Goal: Information Seeking & Learning: Learn about a topic

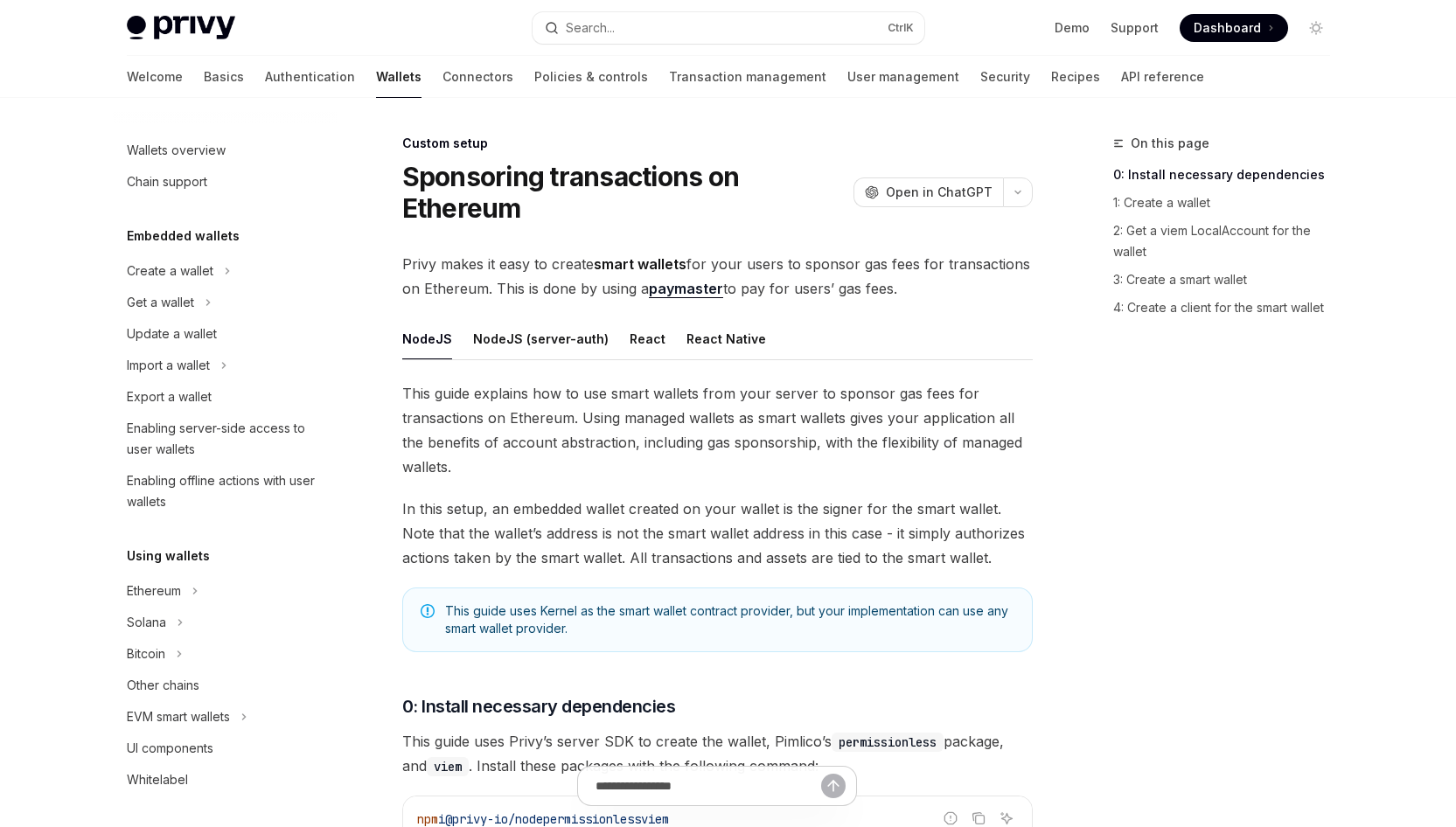
scroll to position [780, 0]
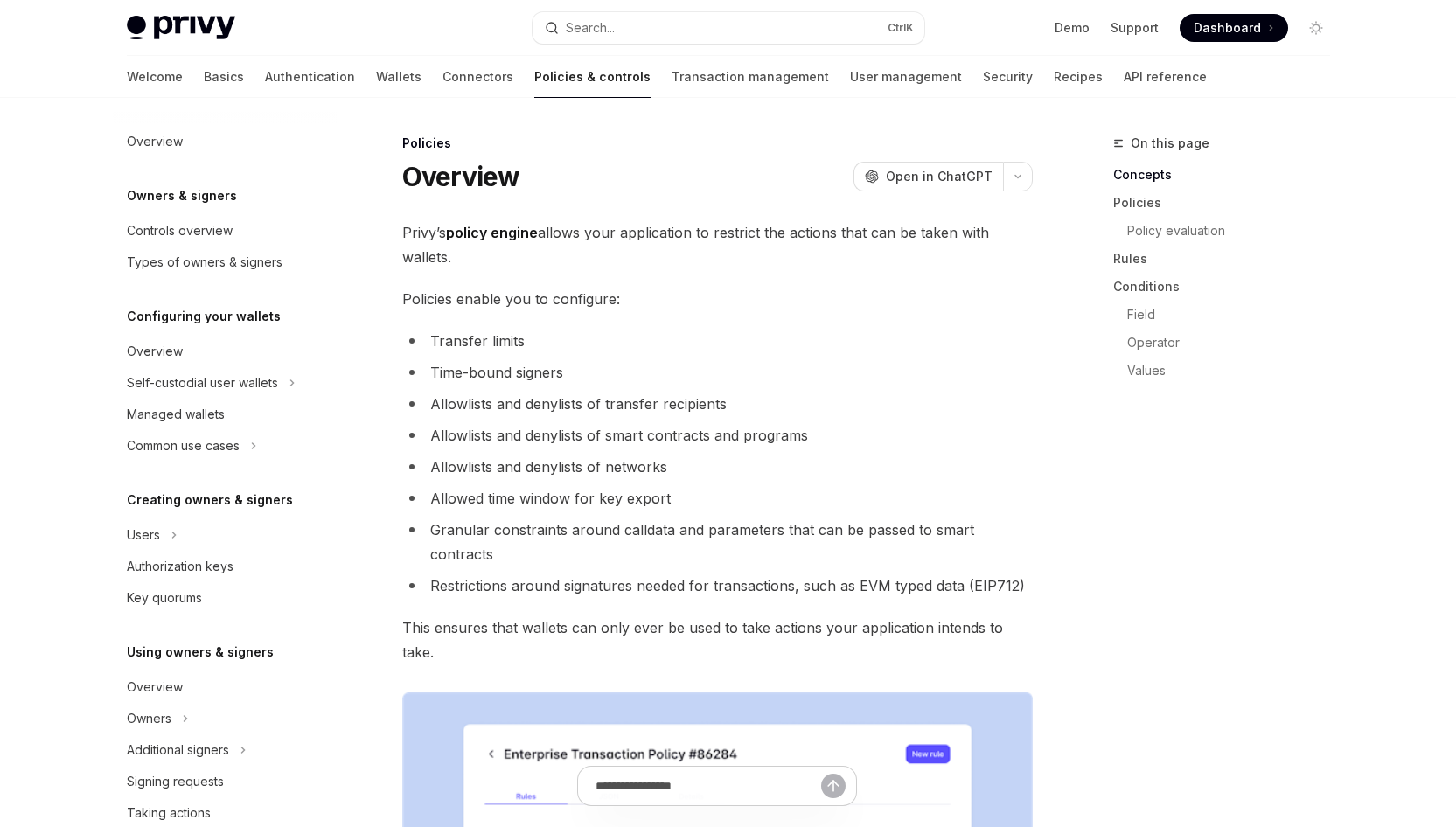
scroll to position [404, 0]
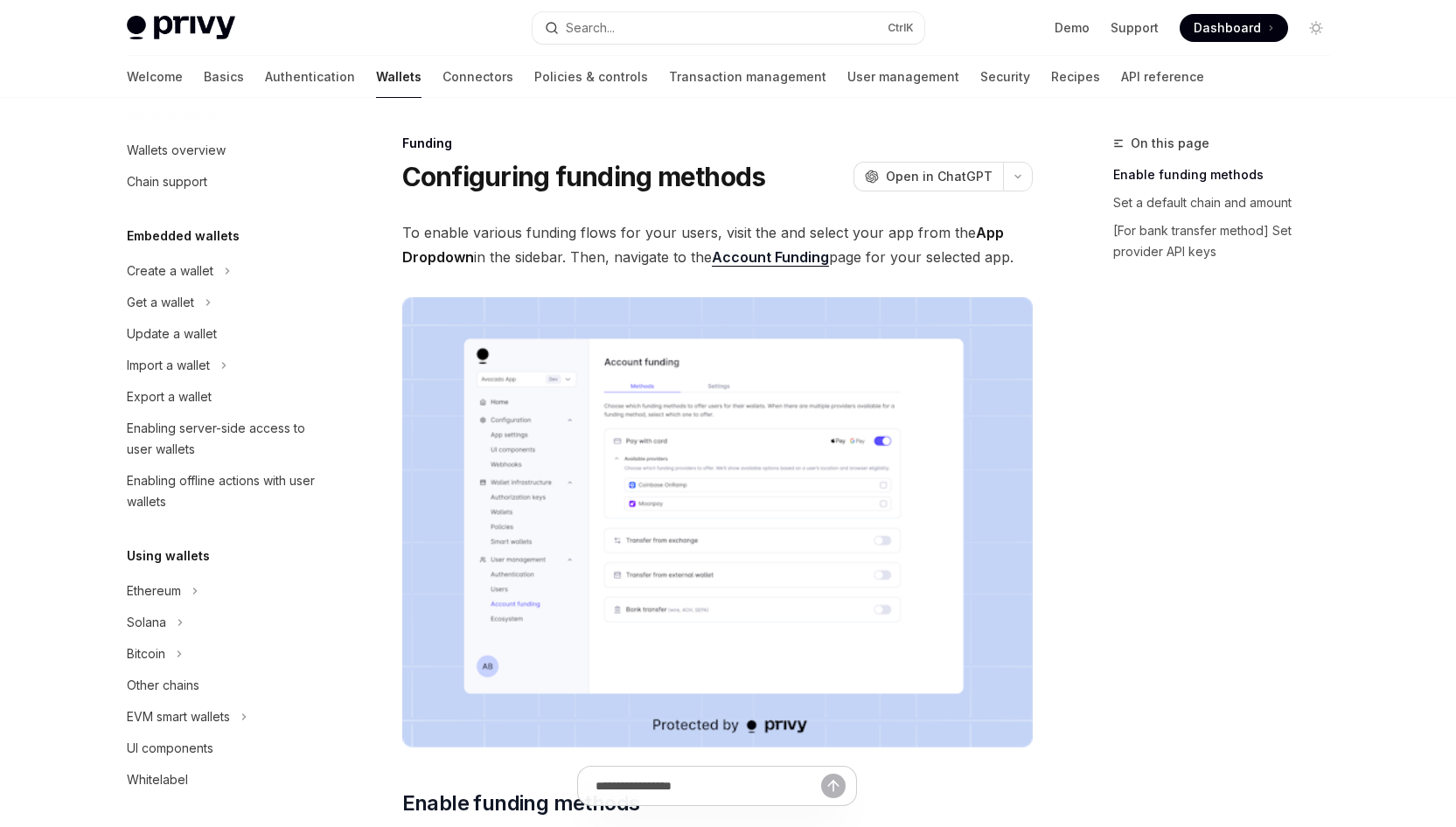
scroll to position [470, 0]
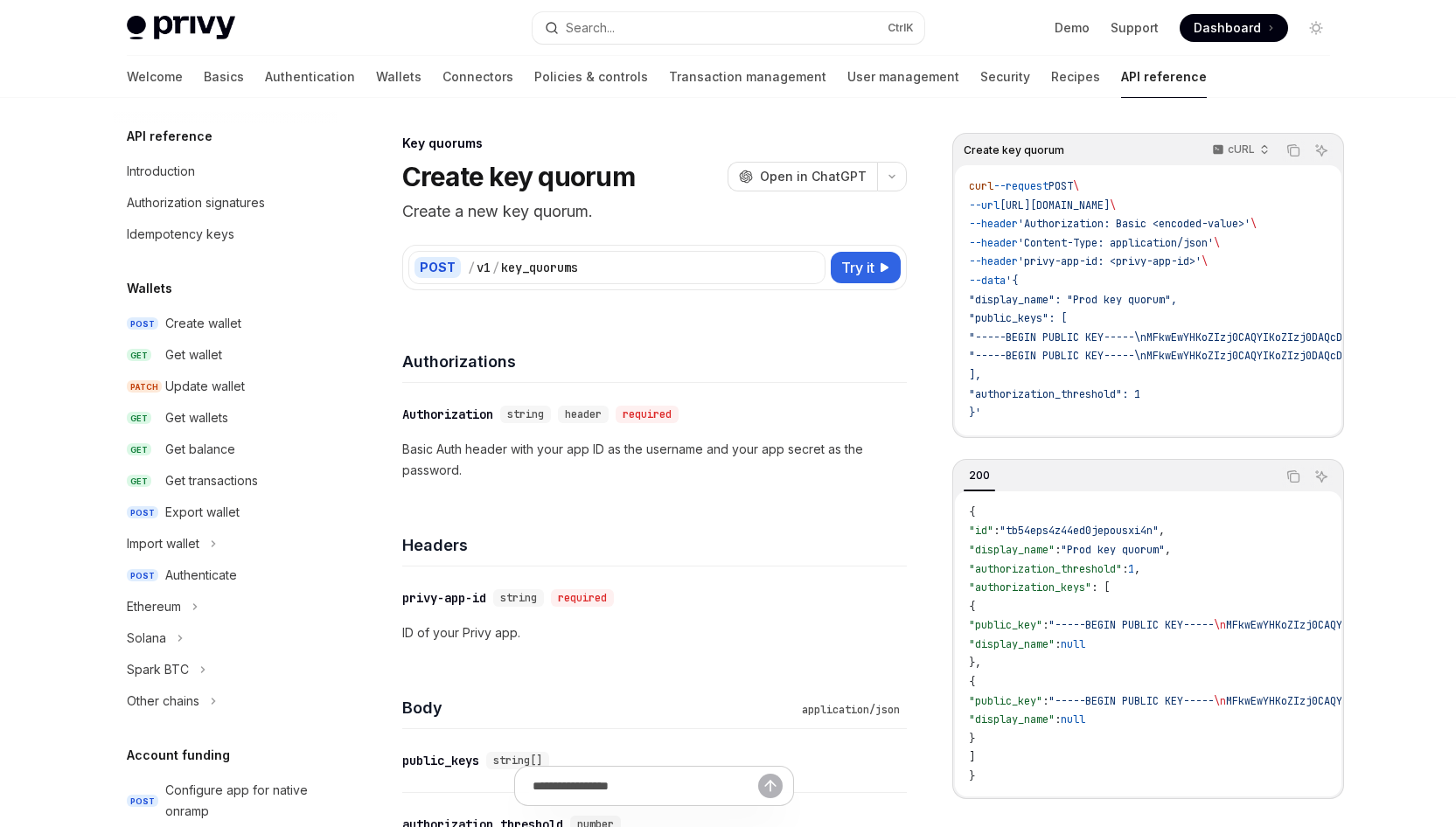
scroll to position [953, 0]
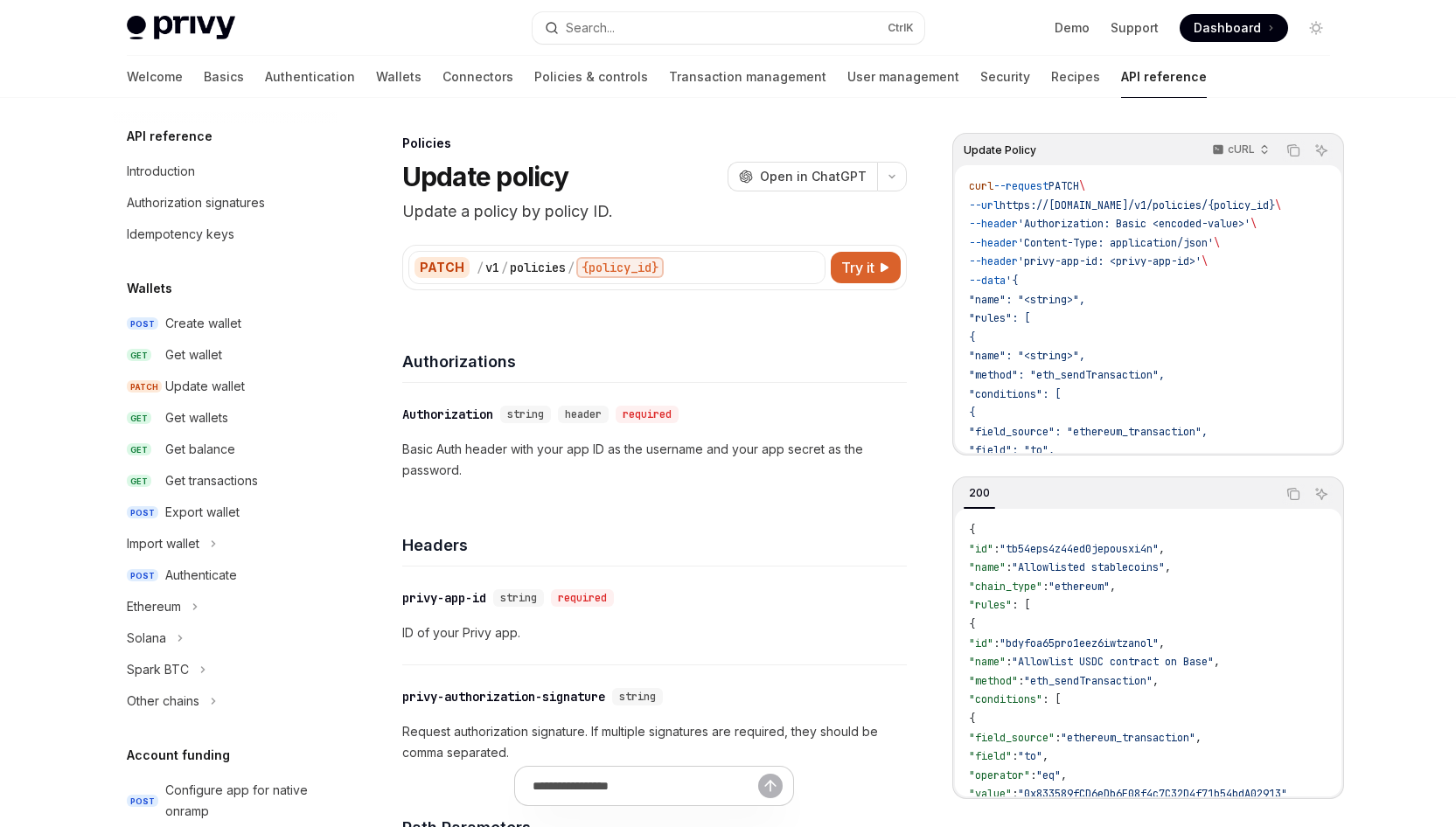
scroll to position [711, 0]
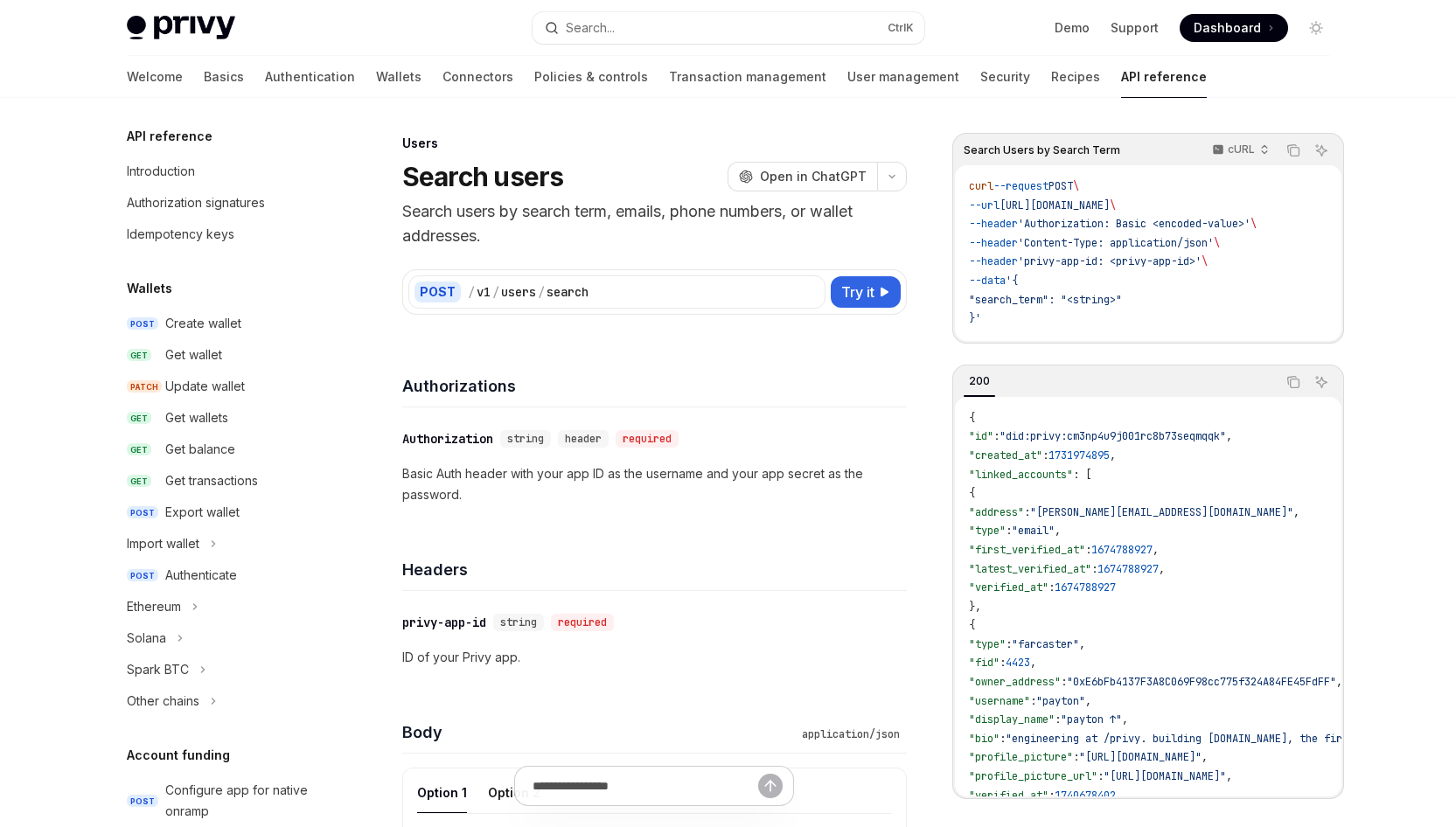
scroll to position [1011, 0]
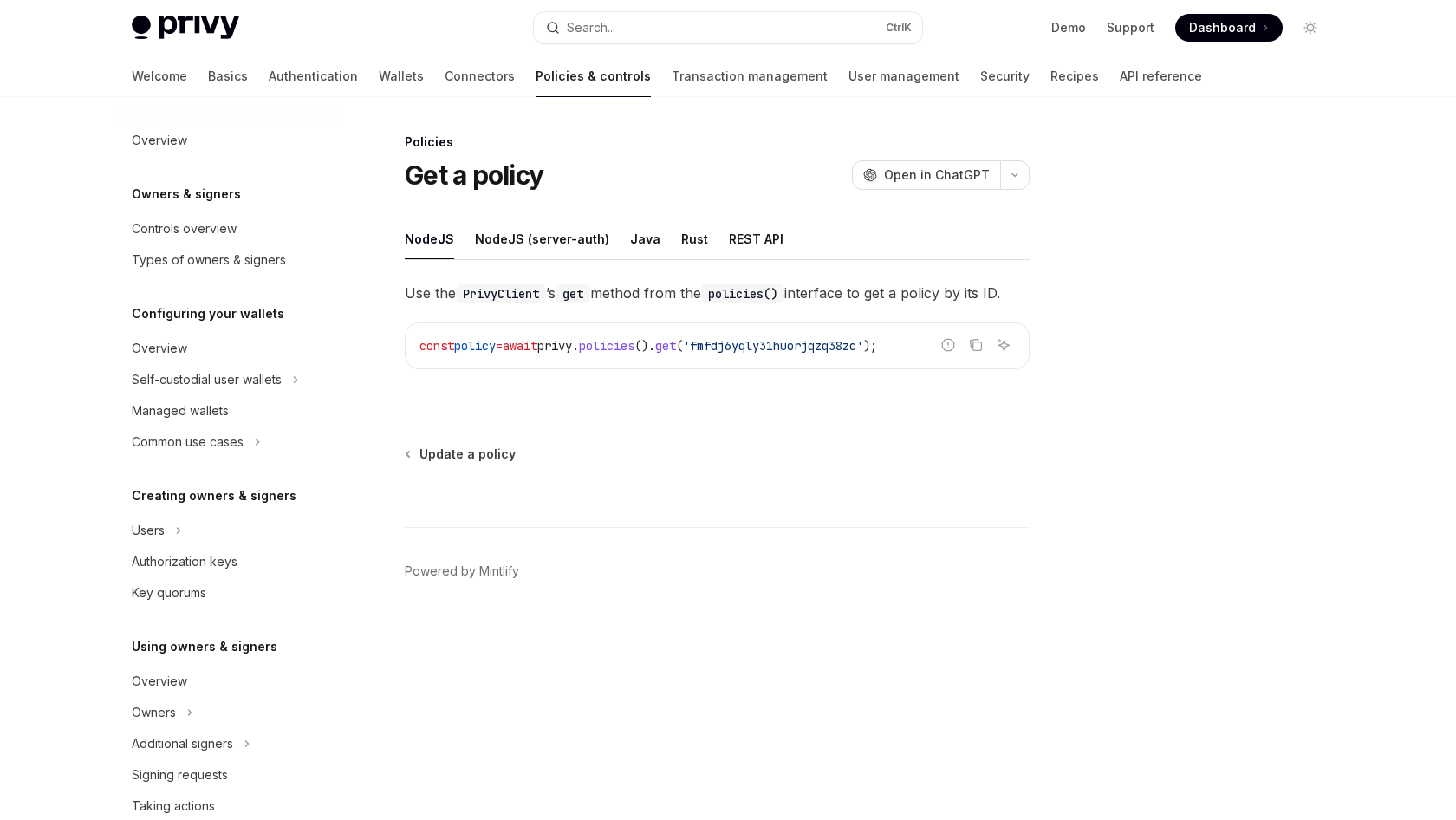
scroll to position [400, 0]
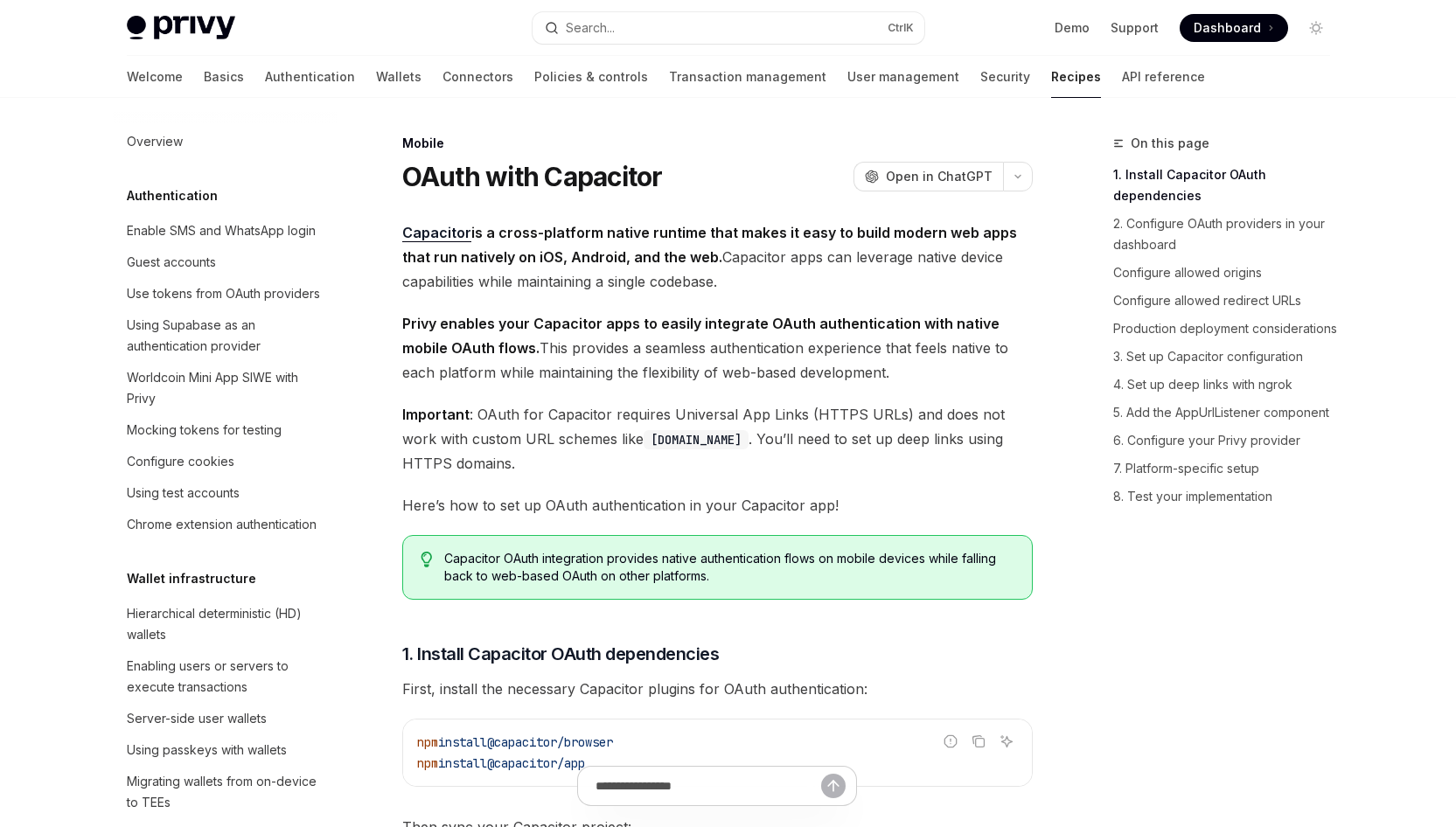
scroll to position [2030, 0]
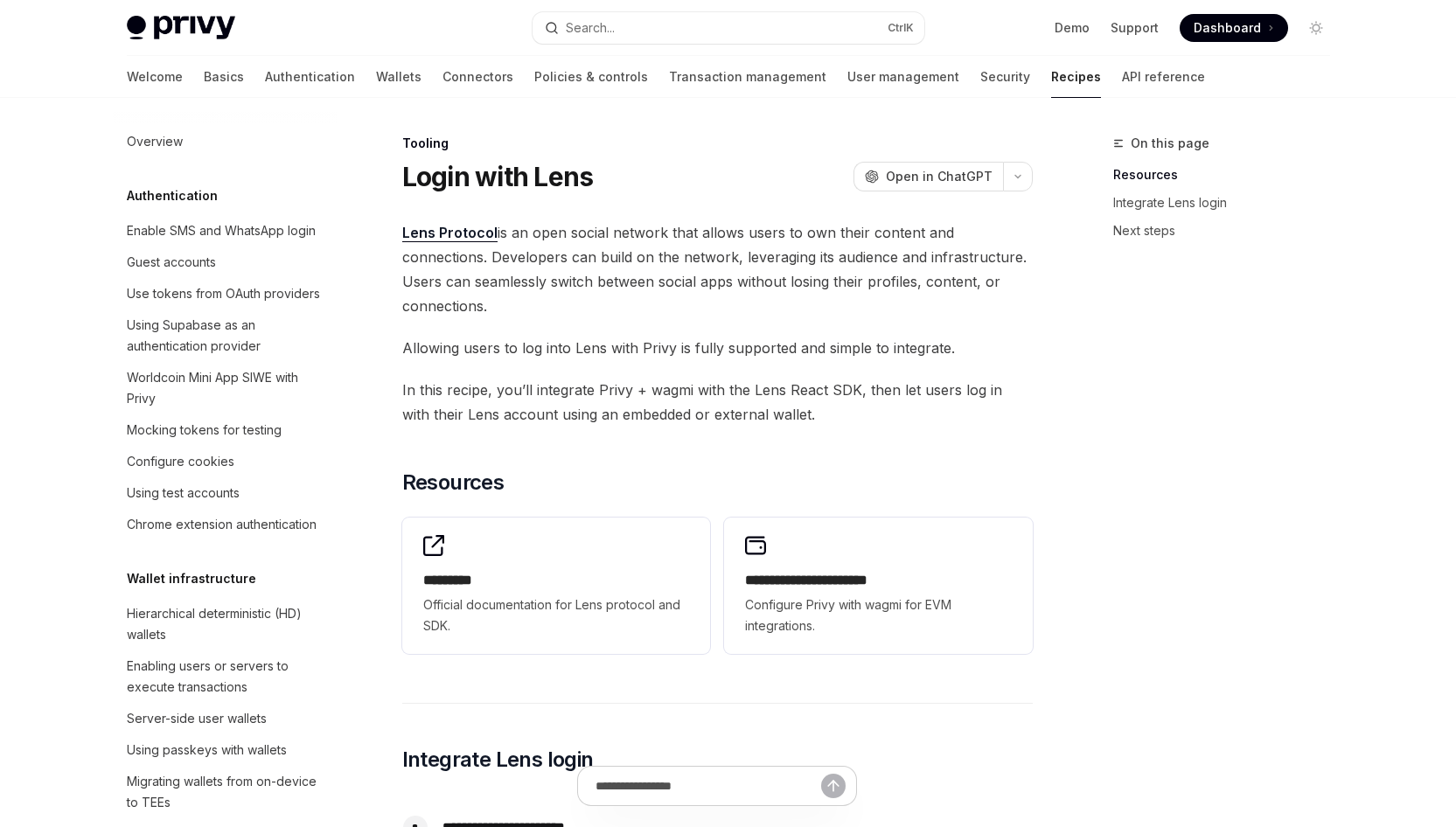
scroll to position [2203, 0]
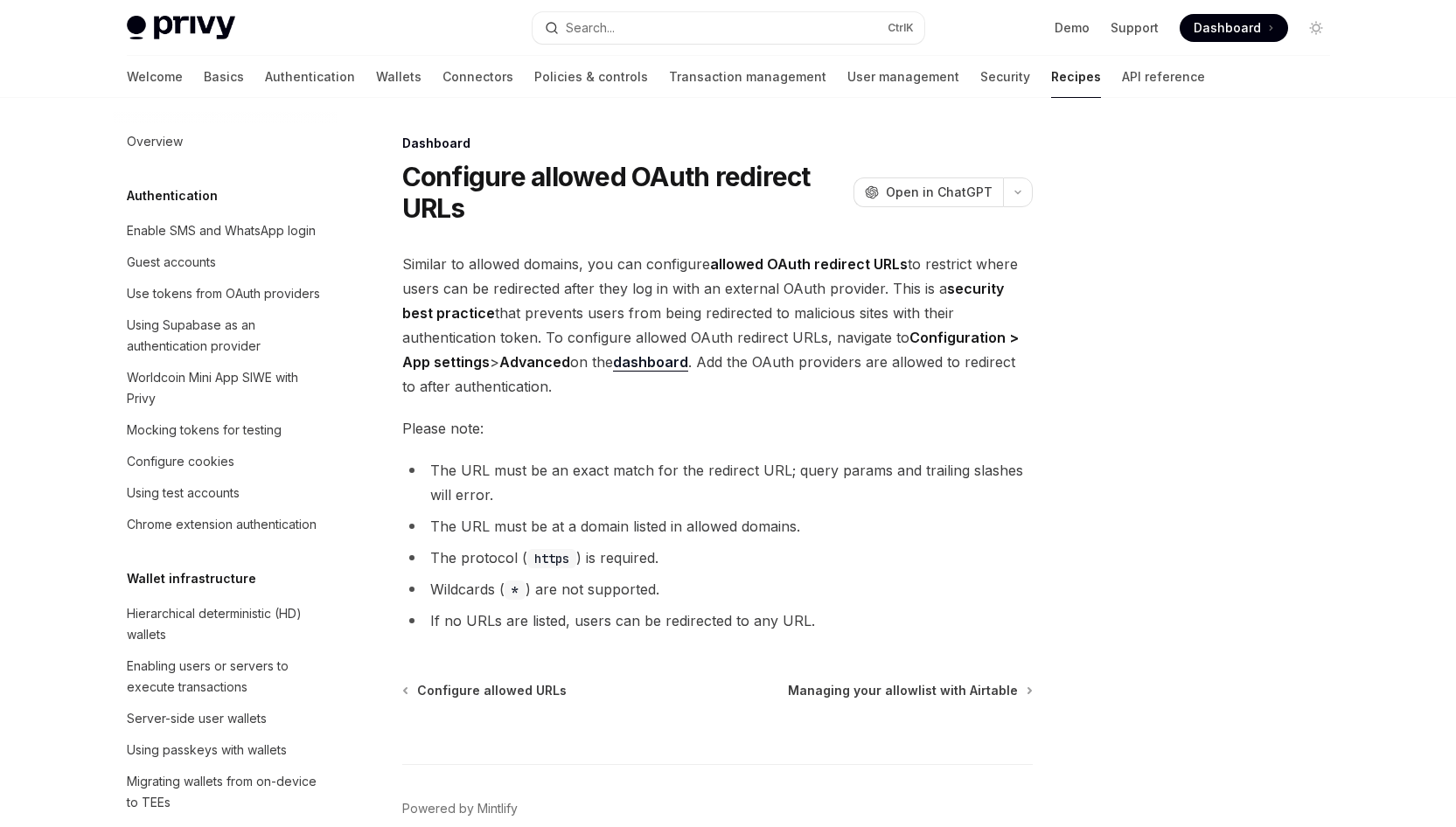
scroll to position [991, 0]
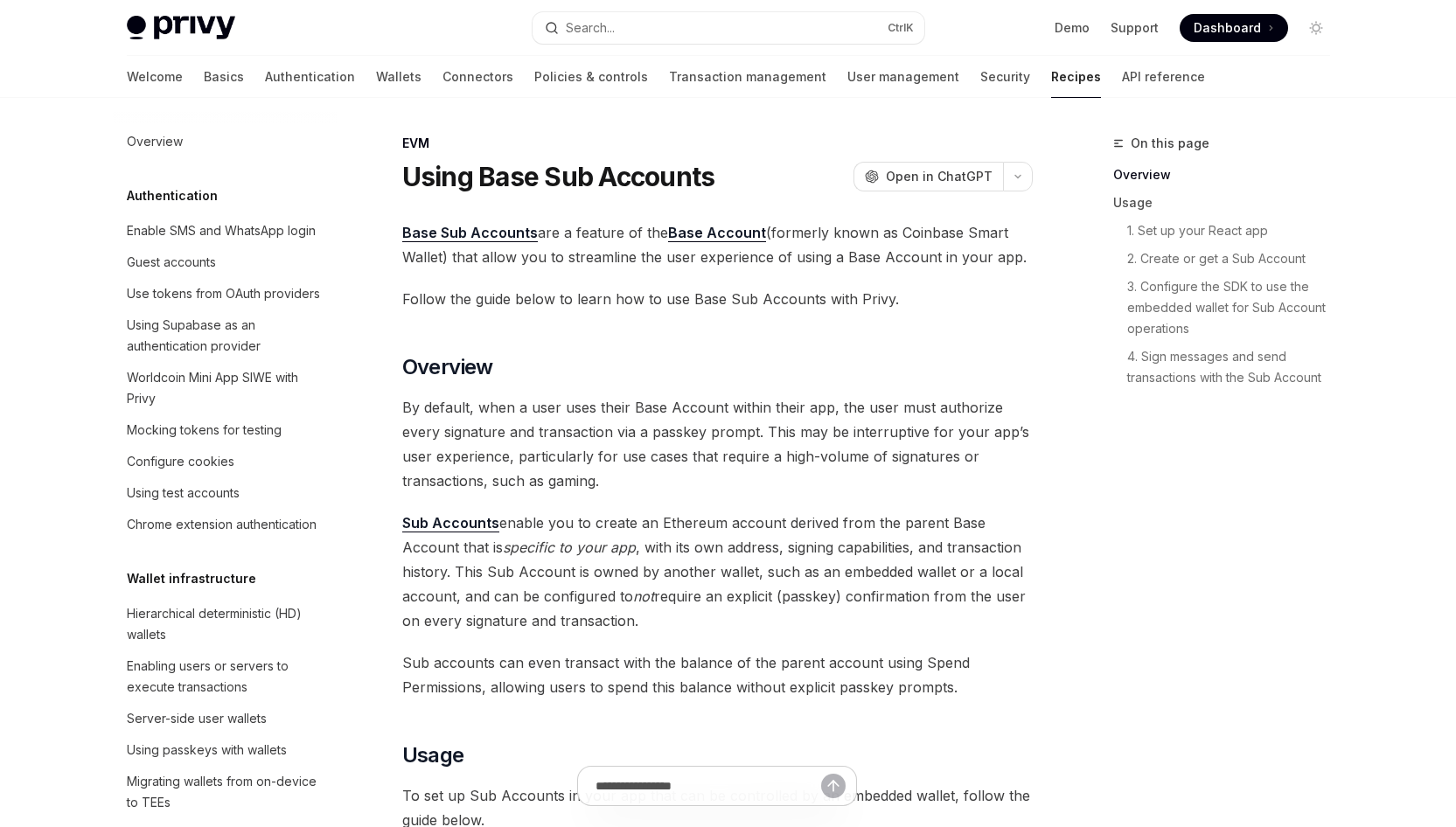
scroll to position [2407, 0]
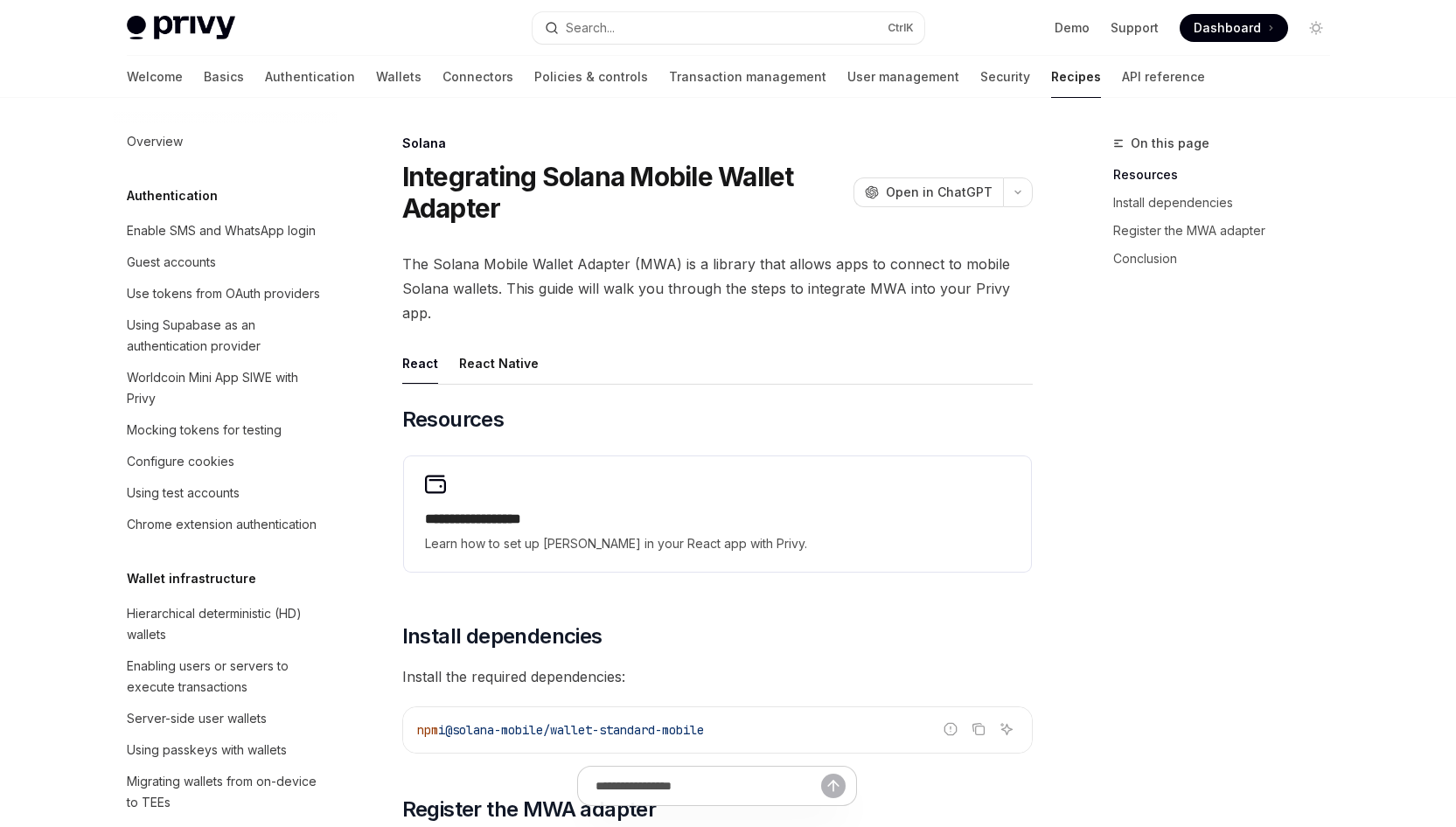
scroll to position [2749, 0]
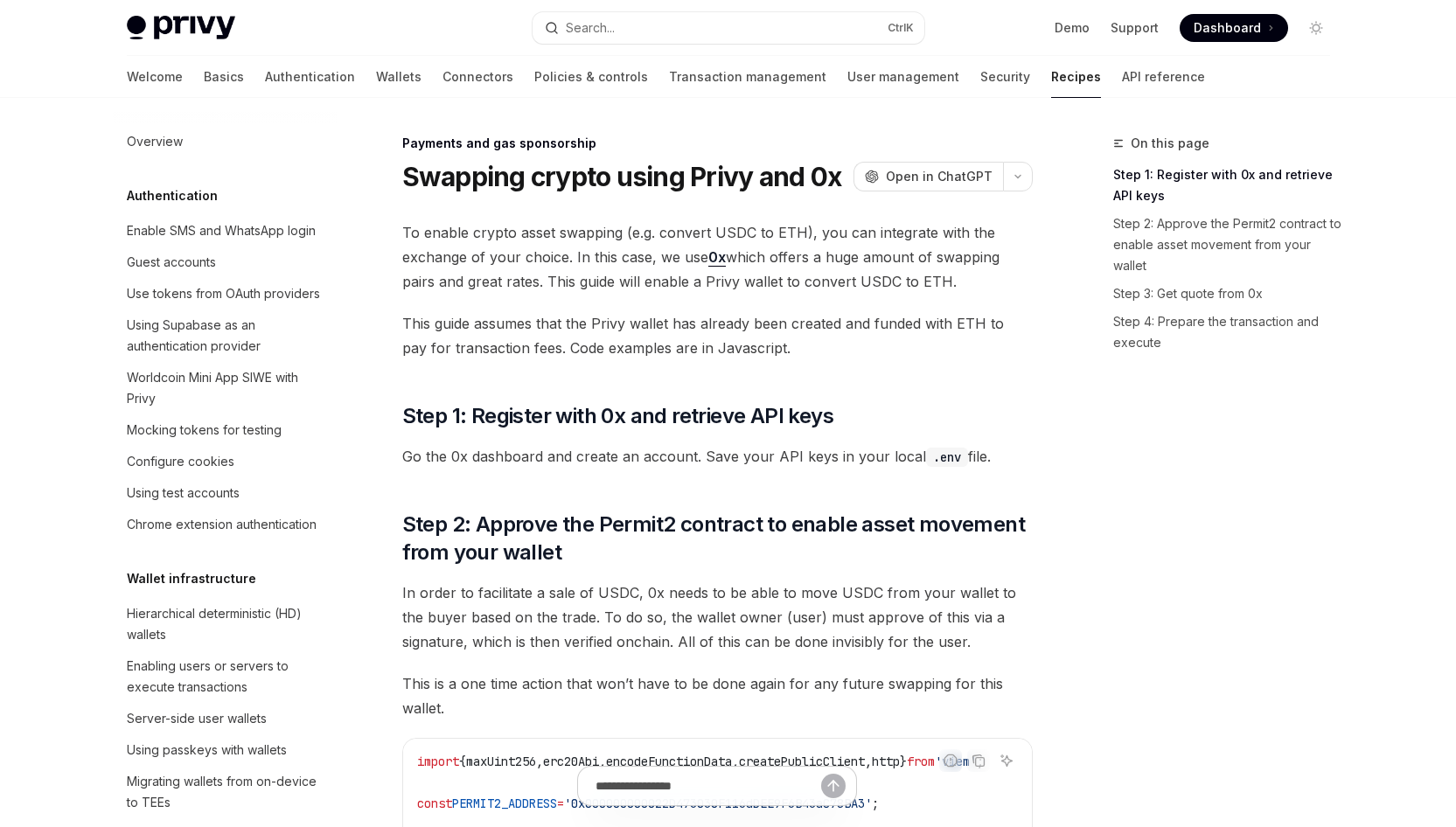
scroll to position [1463, 0]
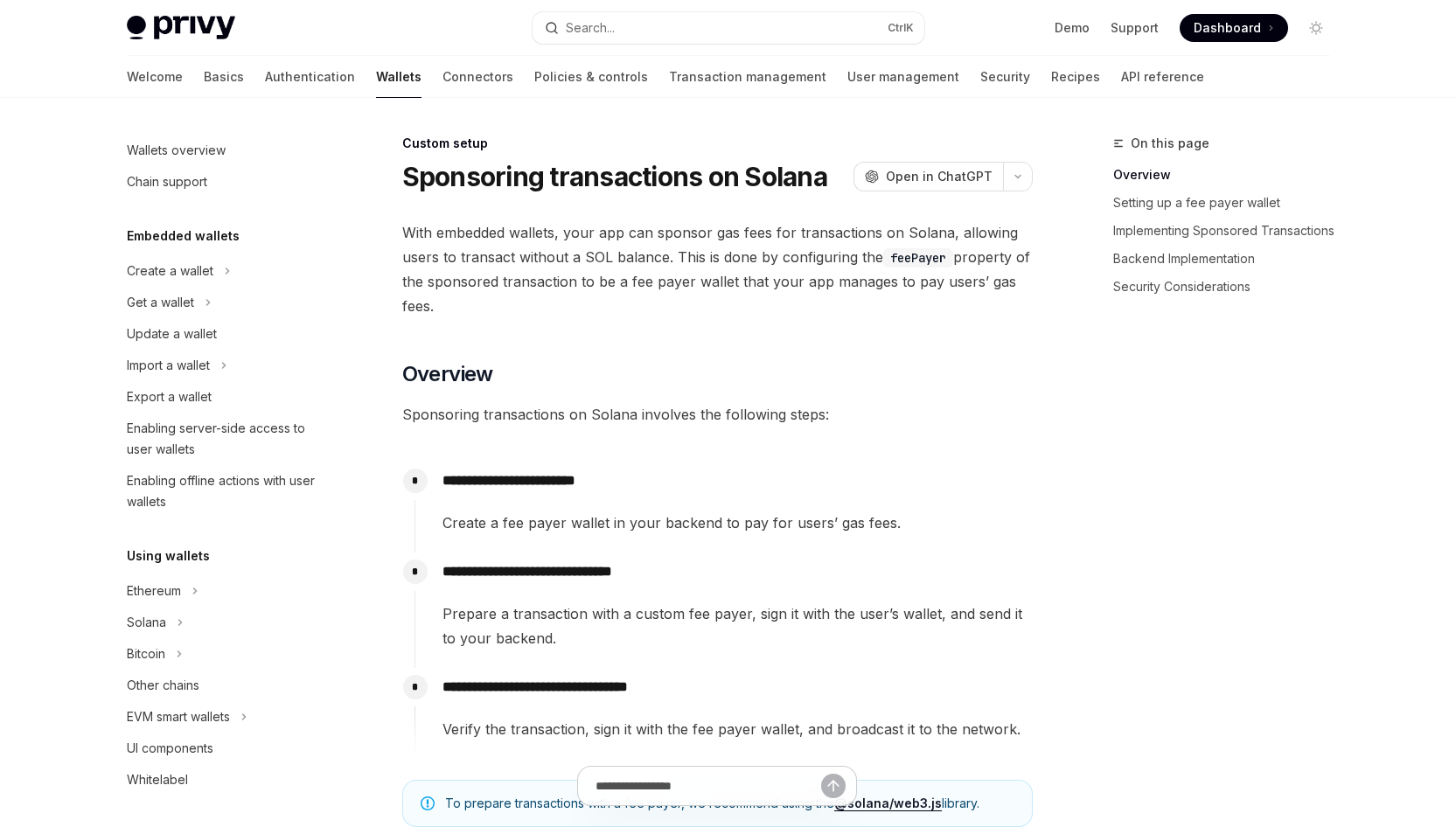
scroll to position [780, 0]
